Goal: Find contact information: Find contact information

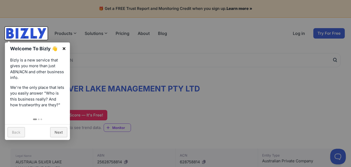
click at [66, 48] on link "×" at bounding box center [64, 48] width 12 height 12
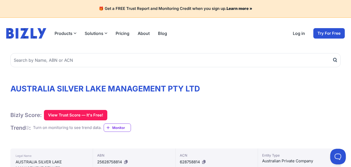
scroll to position [806, 0]
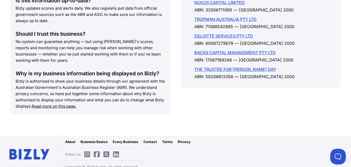
click at [147, 139] on link "Contact" at bounding box center [151, 141] width 14 height 5
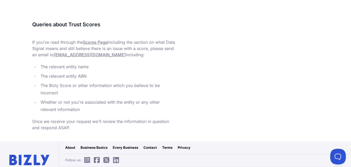
scroll to position [253, 0]
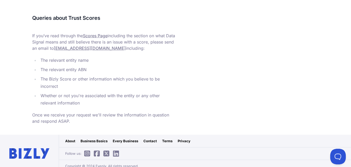
click at [152, 138] on link "Contact" at bounding box center [151, 140] width 14 height 5
